Goal: Obtain resource: Download file/media

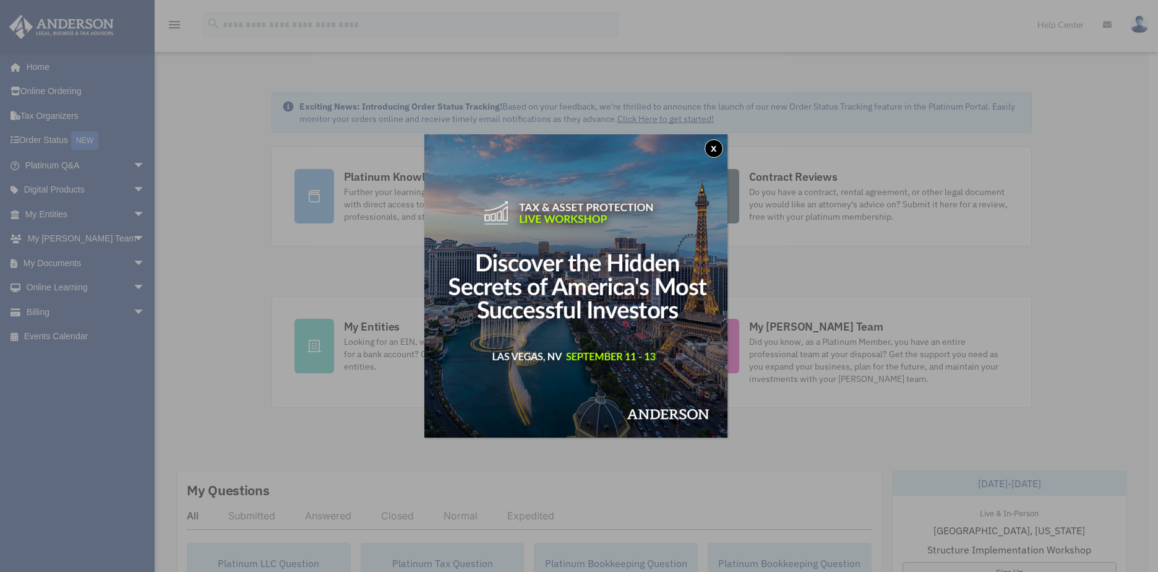
click at [716, 147] on button "x" at bounding box center [714, 148] width 19 height 19
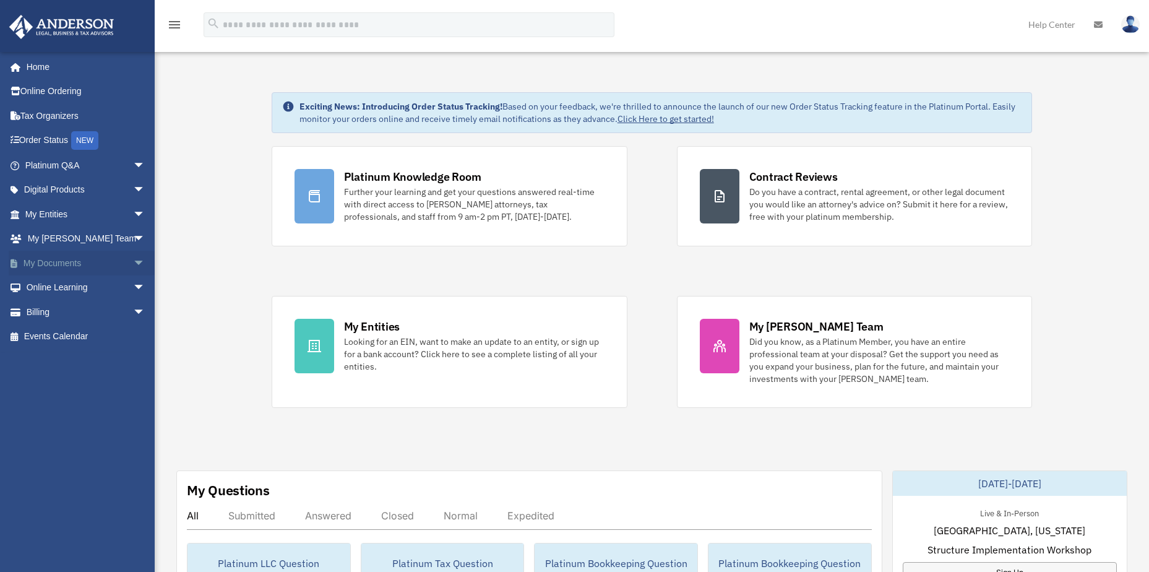
click at [41, 263] on link "My Documents arrow_drop_down" at bounding box center [86, 263] width 155 height 25
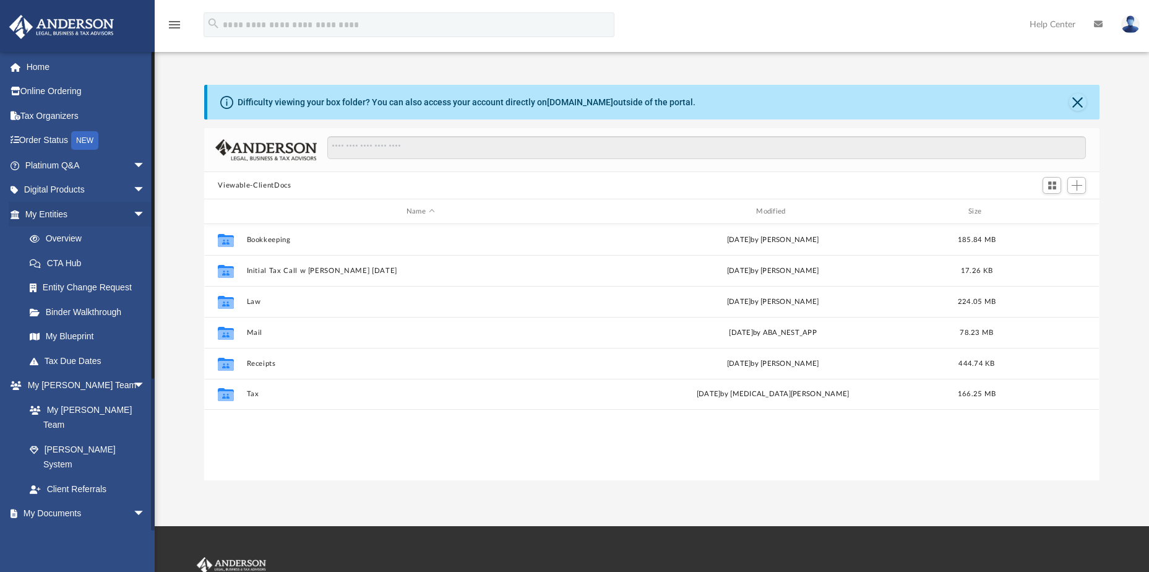
scroll to position [272, 886]
click at [59, 333] on link "My Blueprint" at bounding box center [90, 336] width 147 height 25
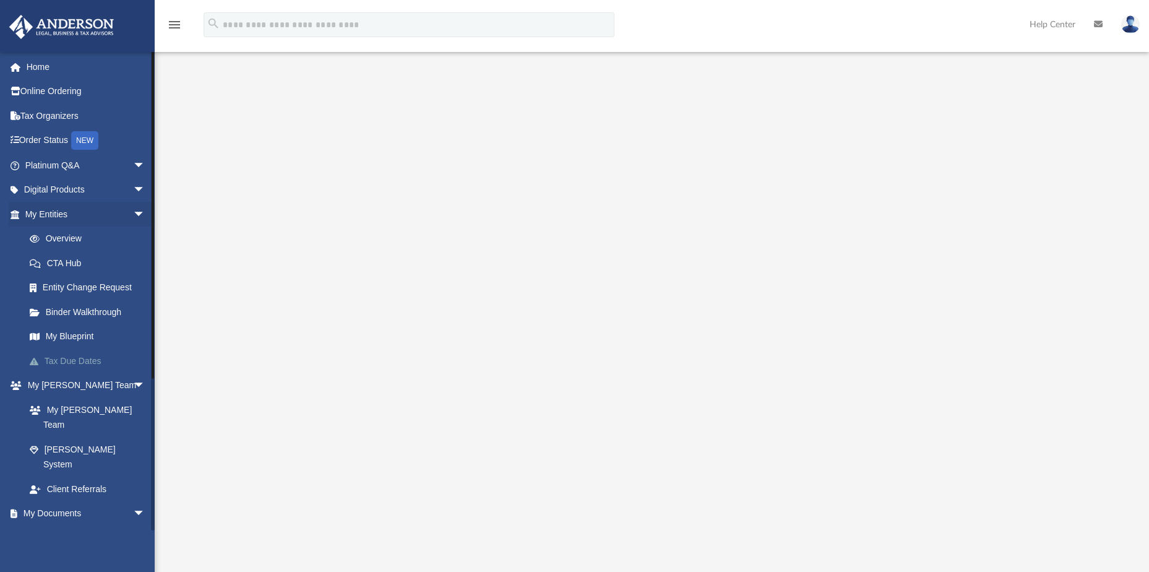
click at [84, 356] on link "Tax Due Dates" at bounding box center [90, 360] width 147 height 25
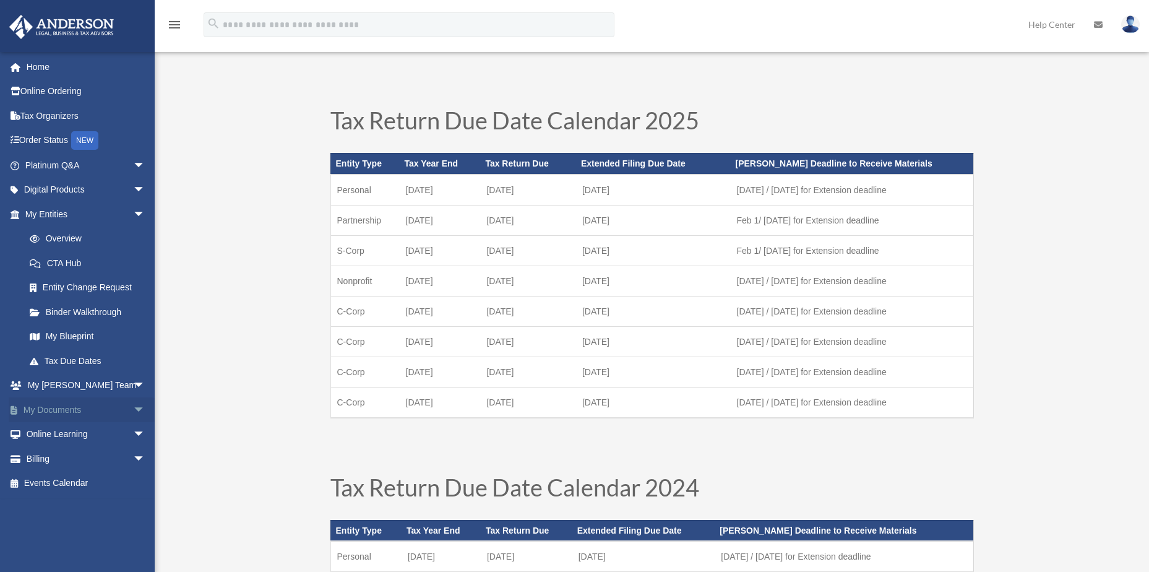
click at [56, 403] on link "My Documents arrow_drop_down" at bounding box center [86, 409] width 155 height 25
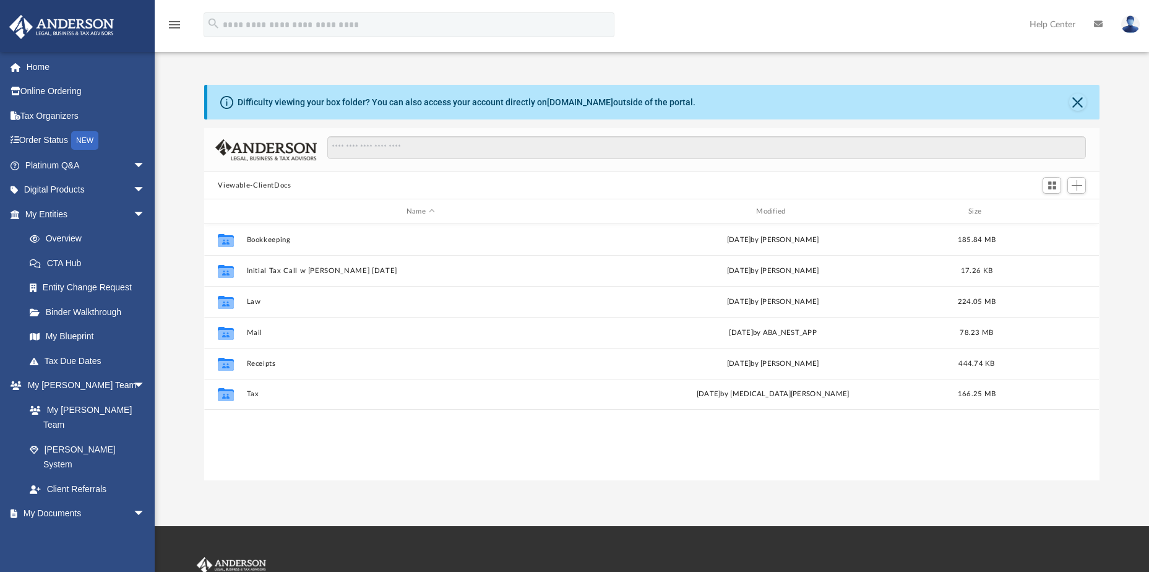
scroll to position [272, 886]
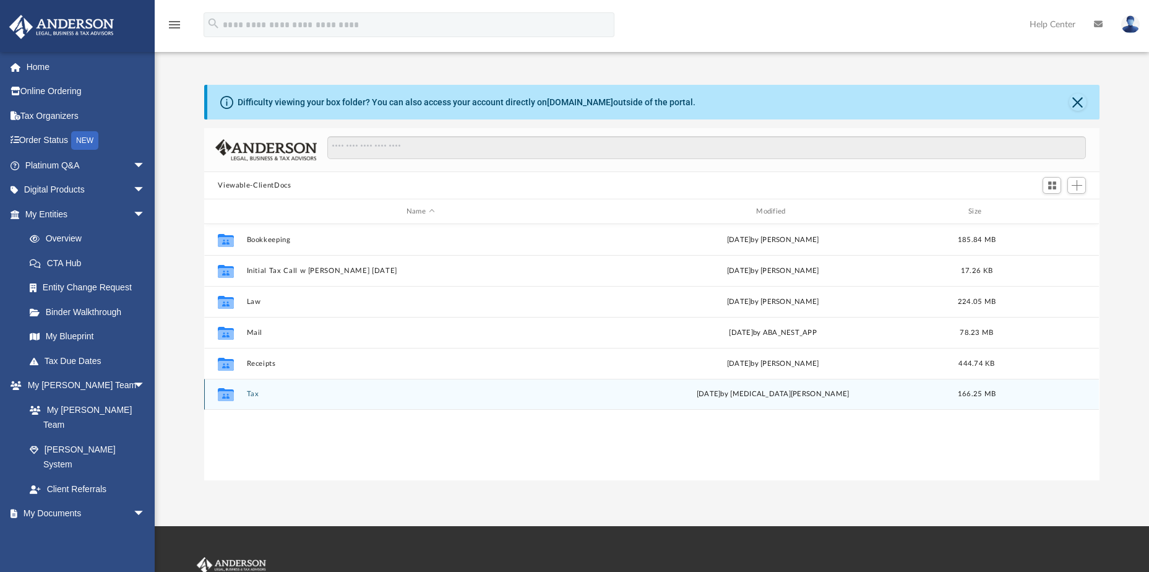
click at [249, 390] on button "Tax" at bounding box center [420, 394] width 347 height 8
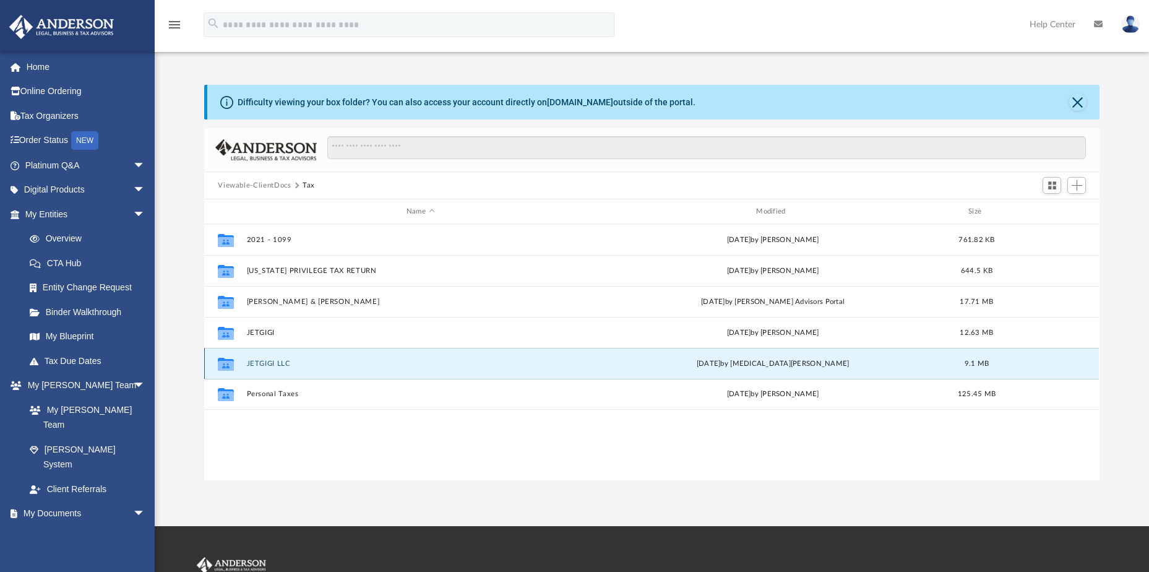
click at [268, 361] on button "JETGIGI LLC" at bounding box center [420, 363] width 347 height 8
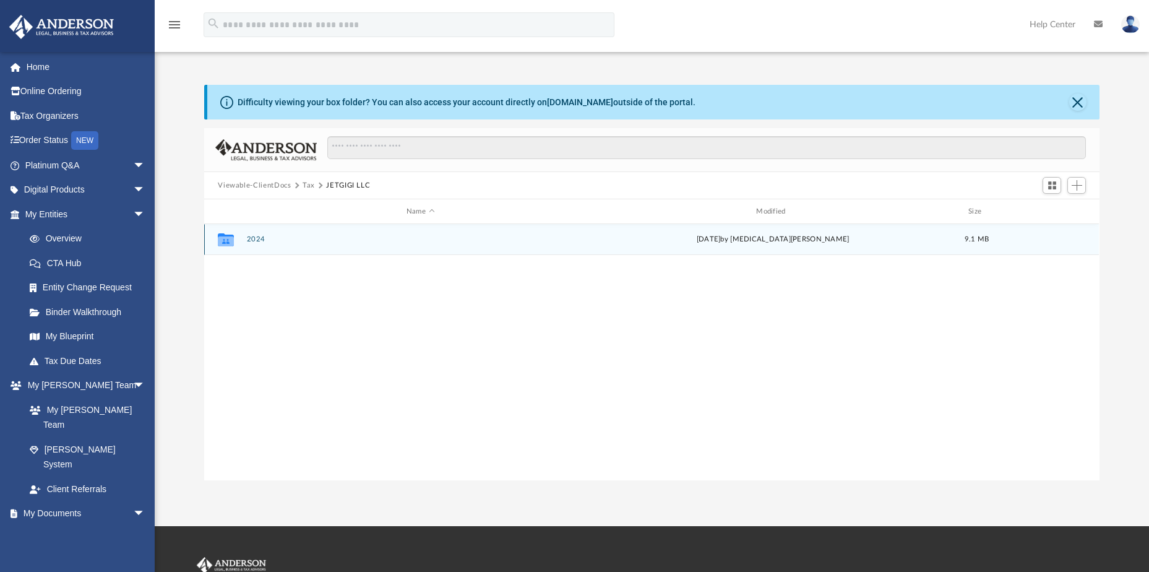
click at [254, 239] on button "2024" at bounding box center [420, 239] width 347 height 8
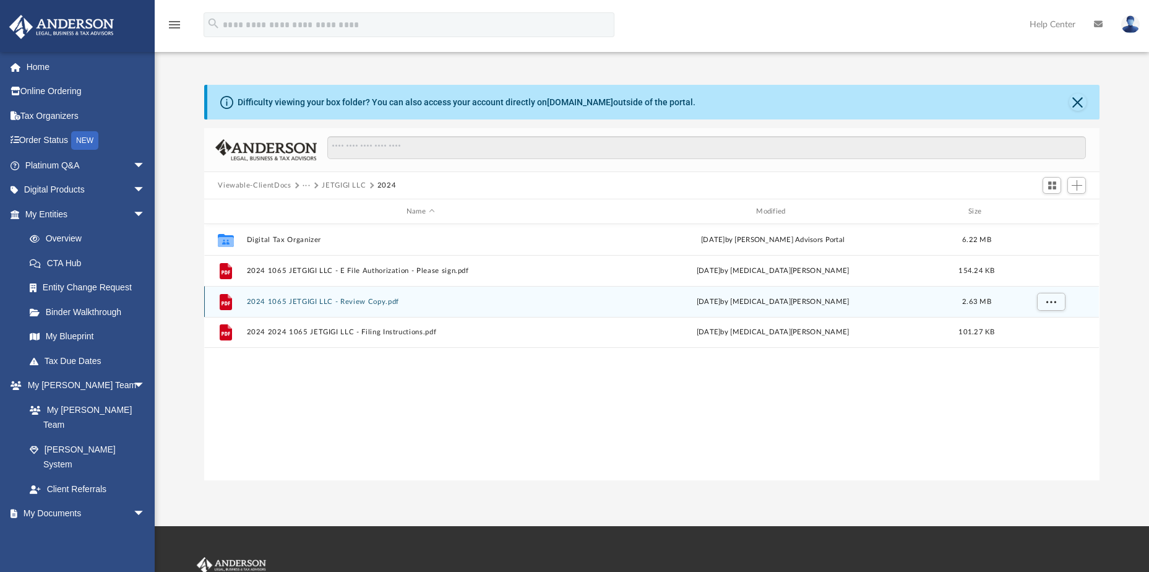
click at [286, 305] on button "2024 1065 JETGIGI LLC - Review Copy.pdf" at bounding box center [420, 302] width 347 height 8
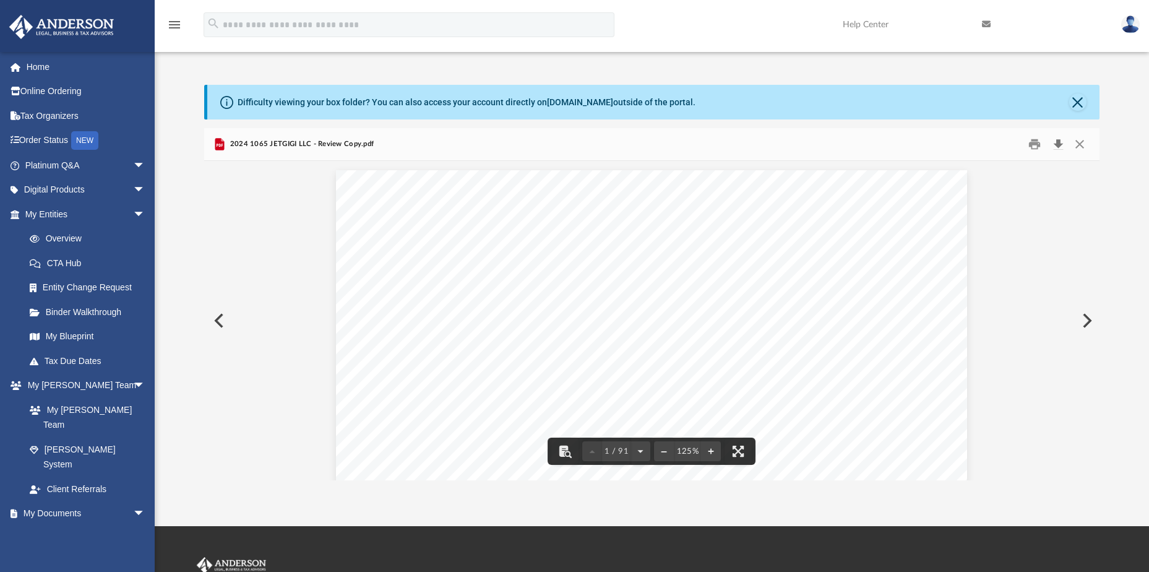
click at [1054, 144] on button "Download" at bounding box center [1058, 144] width 22 height 19
